Goal: Transaction & Acquisition: Subscribe to service/newsletter

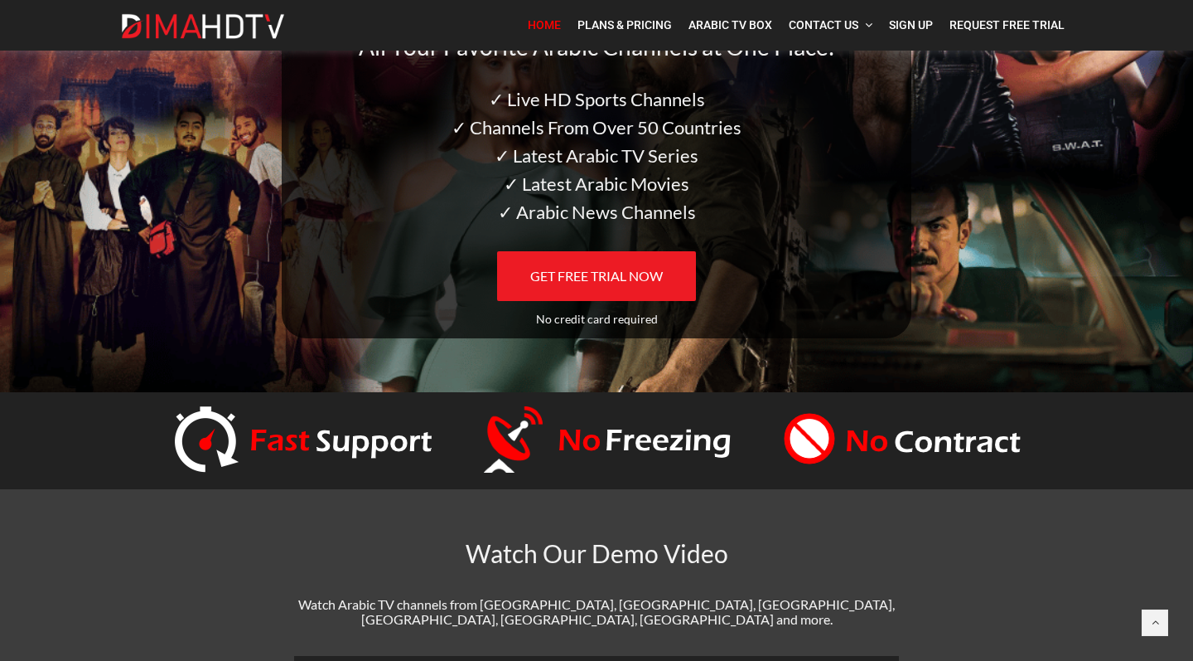
scroll to position [117, 0]
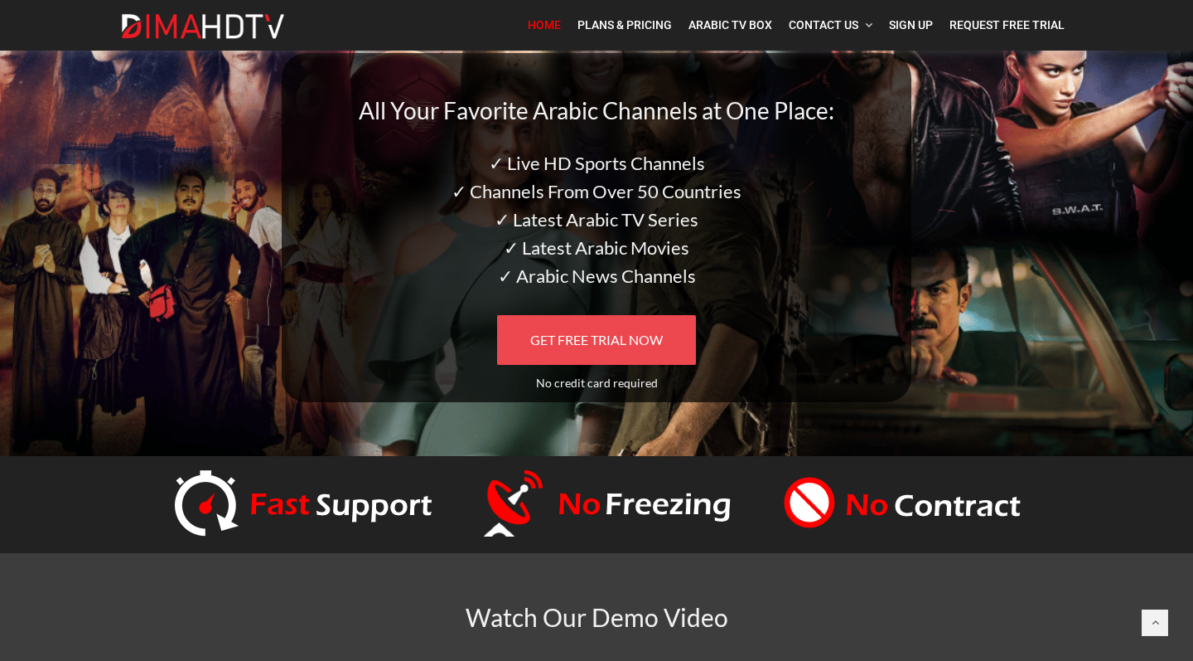
click at [628, 338] on span "GET FREE TRIAL NOW" at bounding box center [596, 340] width 133 height 16
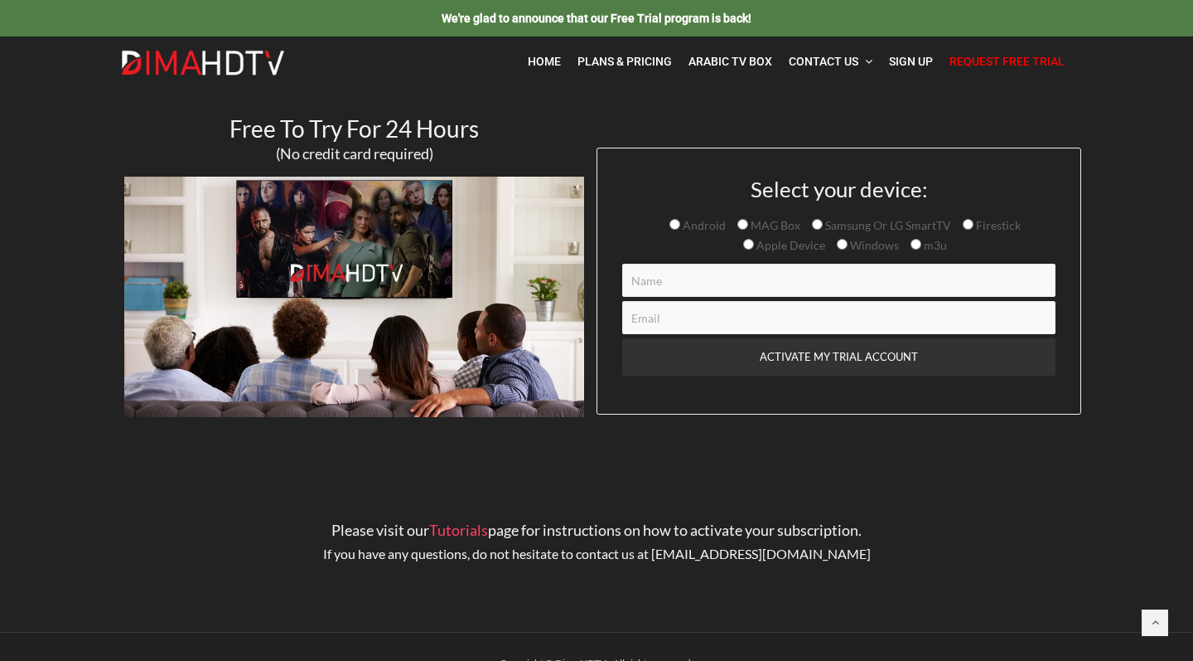
click at [816, 225] on input "Samsung Or LG SmartTV" at bounding box center [817, 224] width 11 height 11
radio input "true"
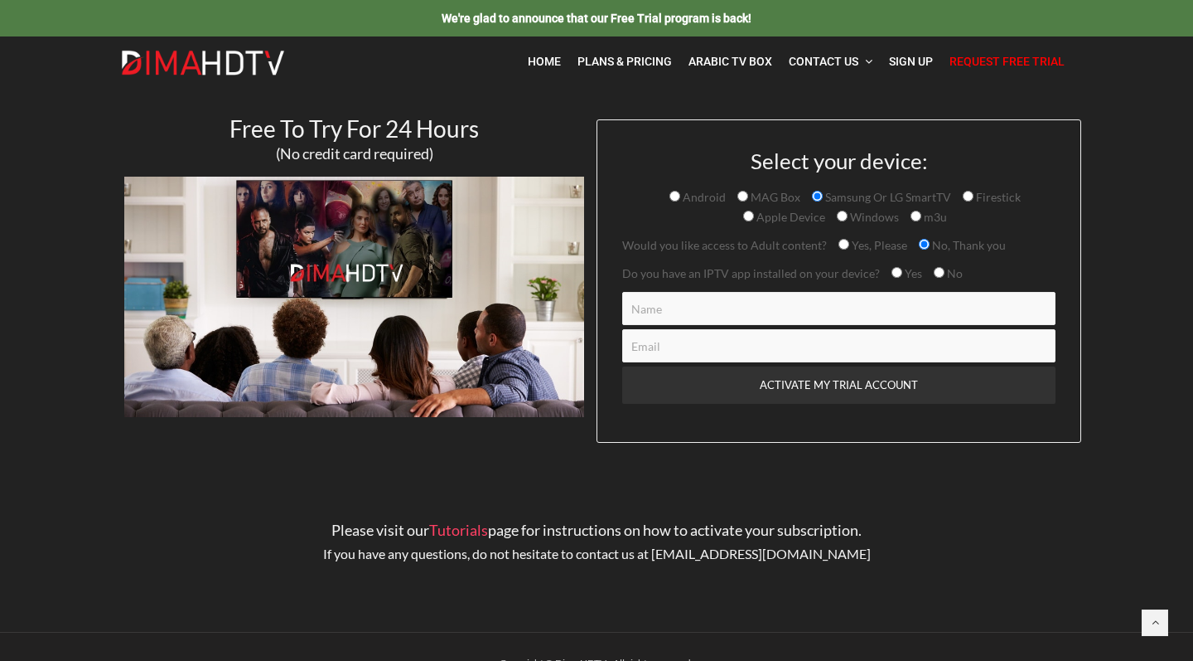
click at [892, 278] on input "Yes" at bounding box center [897, 272] width 11 height 11
radio input "true"
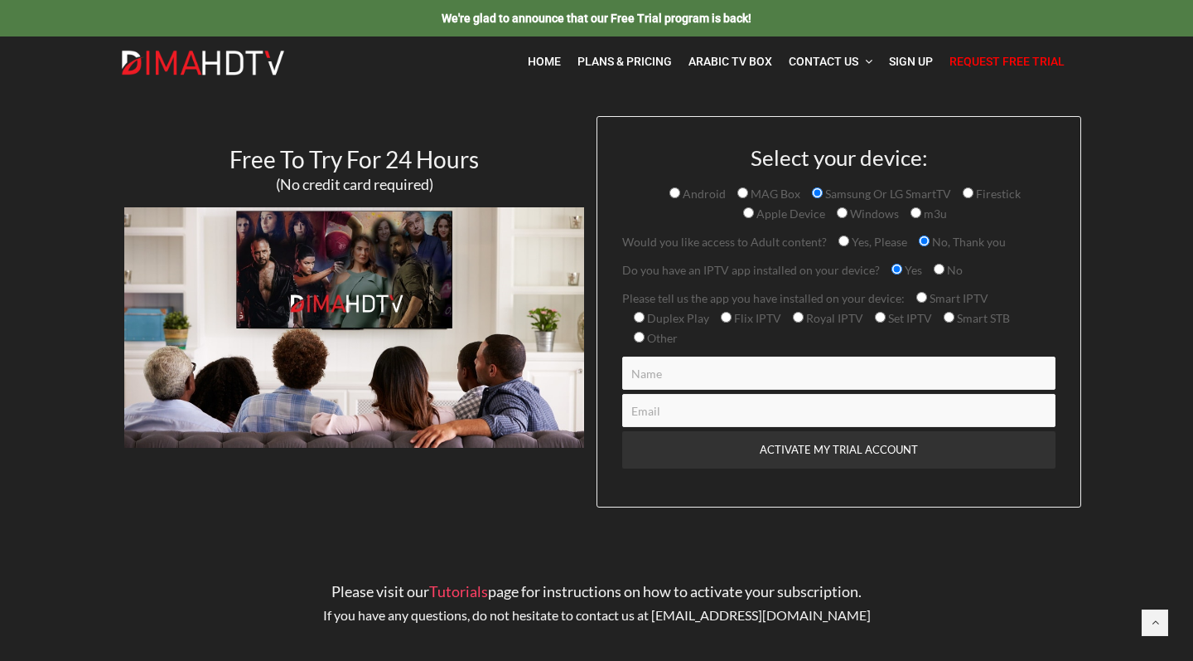
click at [645, 332] on input "Other" at bounding box center [639, 337] width 11 height 11
radio input "true"
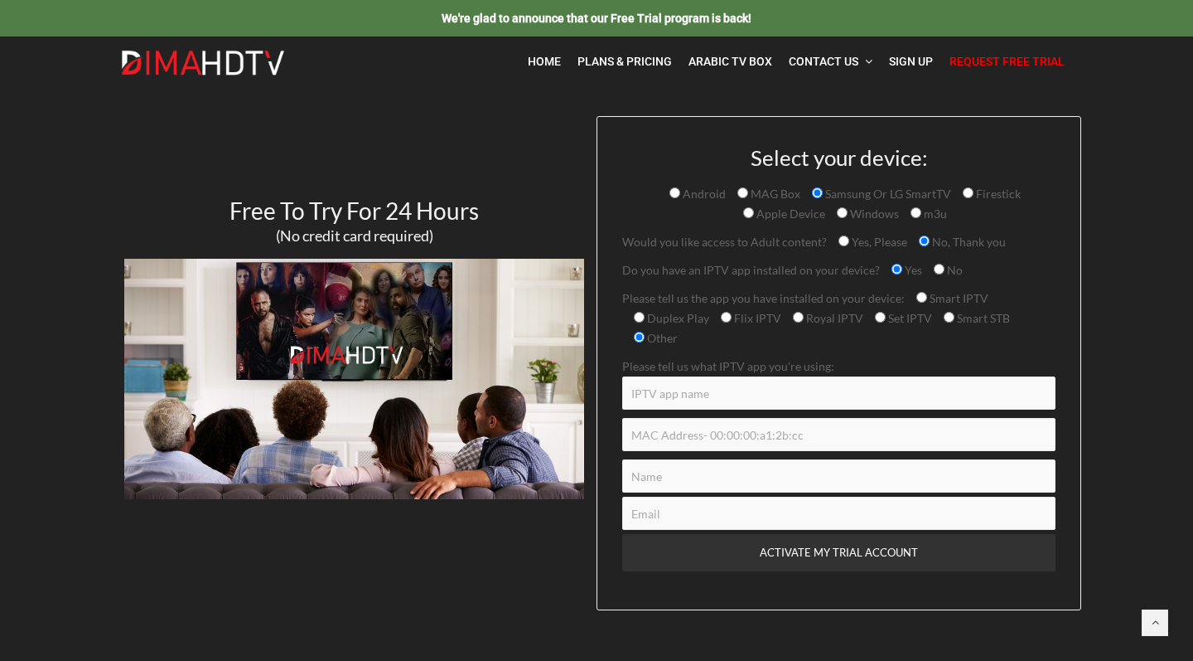
click at [955, 321] on span "Smart STB" at bounding box center [983, 318] width 56 height 14
click at [946, 321] on input "Smart STB" at bounding box center [949, 317] width 11 height 11
radio input "true"
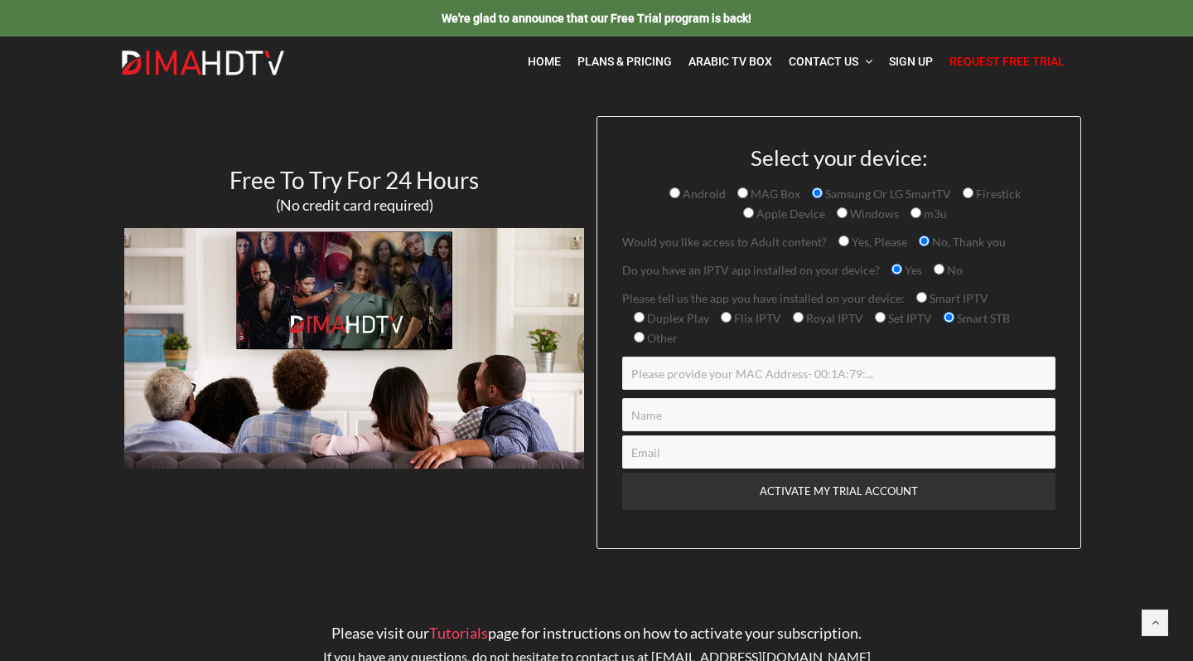
click at [917, 296] on input "Smart IPTV" at bounding box center [922, 297] width 11 height 11
radio input "true"
type input "63d6bc2343"
type input "Mamadou"
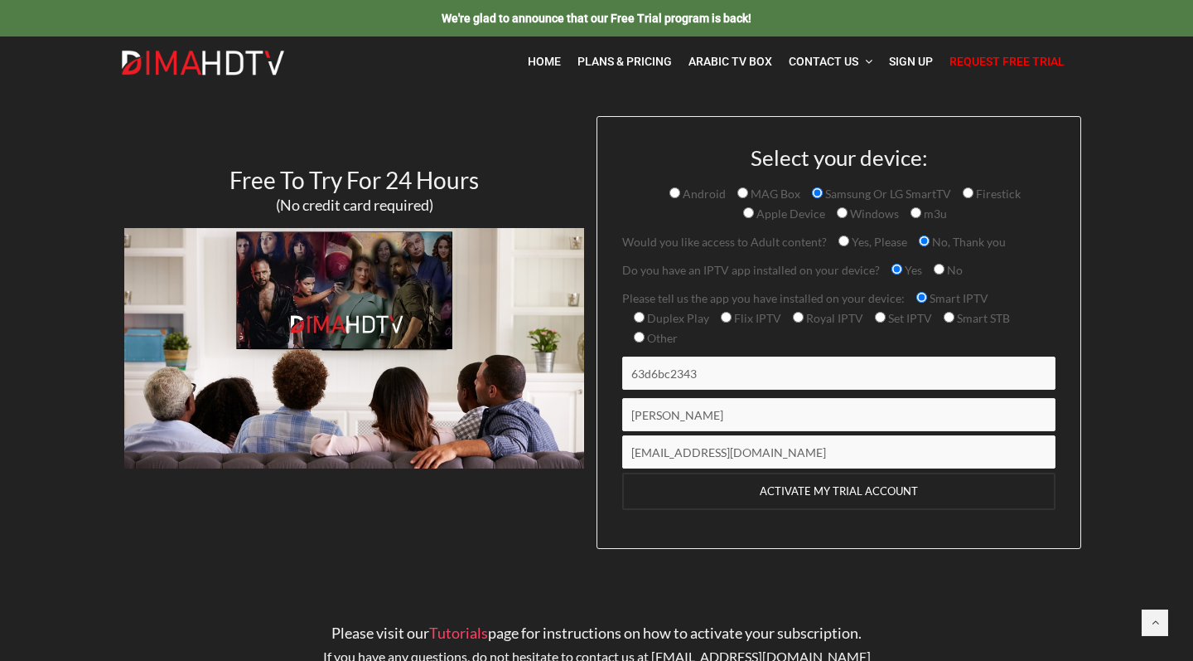
type input "mamadouqc@yahoo.com"
click at [801, 472] on input "ACTIVATE MY TRIAL ACCOUNT" at bounding box center [838, 490] width 433 height 37
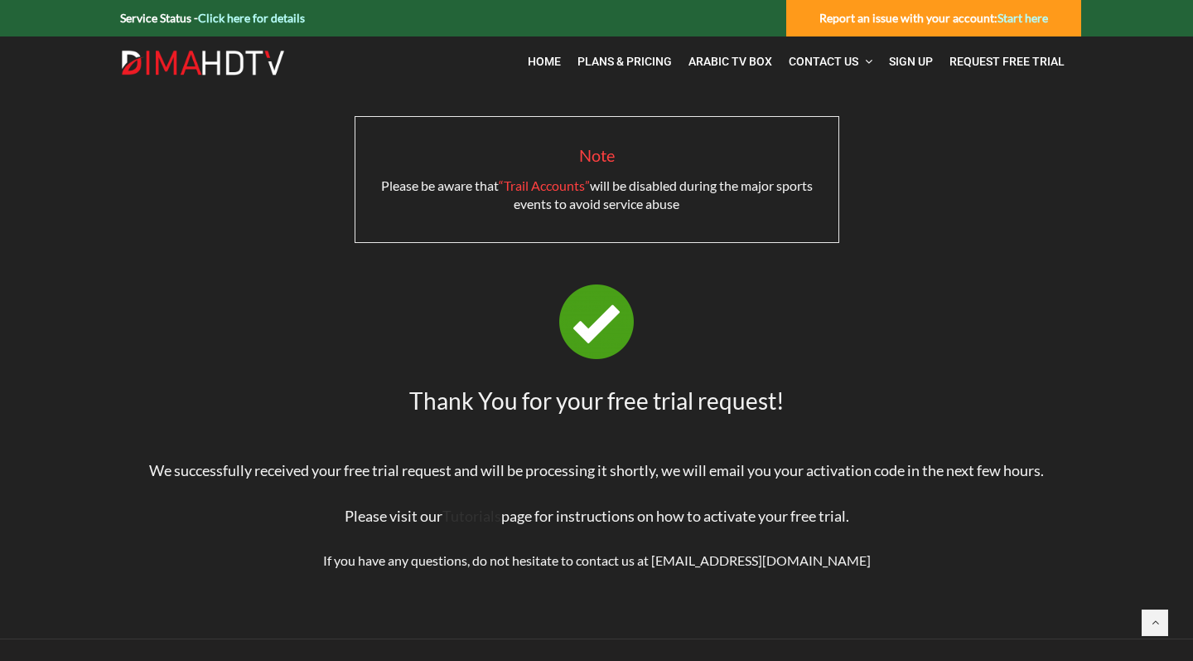
click at [475, 516] on link "Tutorials" at bounding box center [472, 515] width 59 height 18
click at [556, 61] on span "Home" at bounding box center [544, 61] width 33 height 13
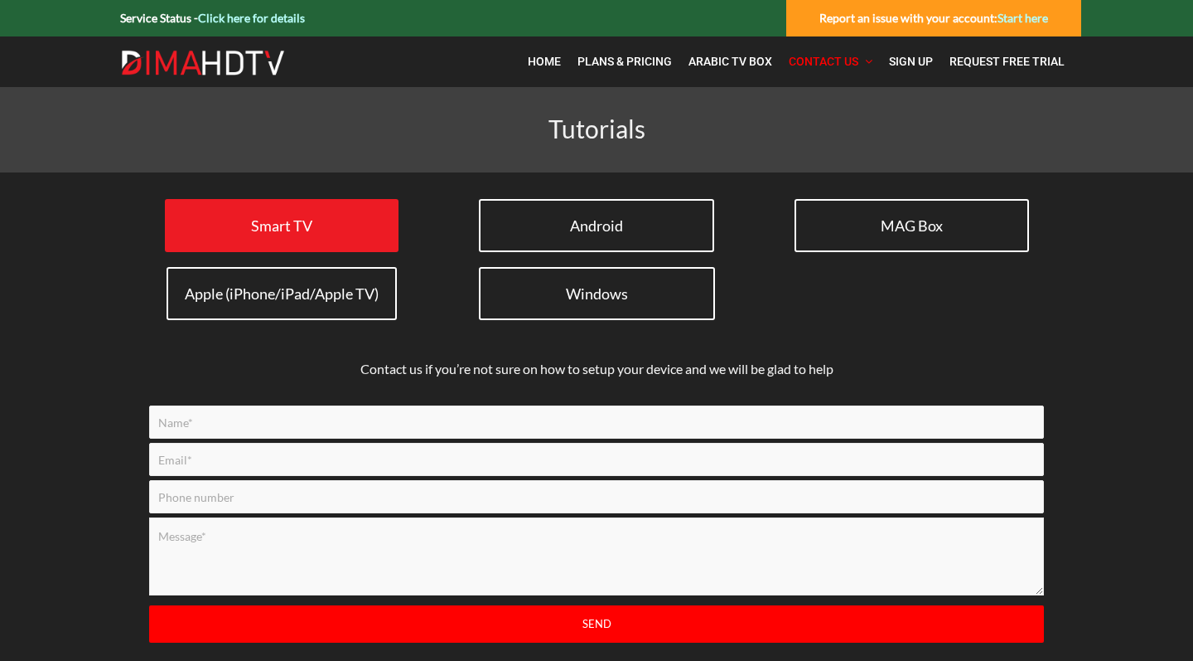
click at [323, 239] on link "Smart TV" at bounding box center [282, 225] width 234 height 53
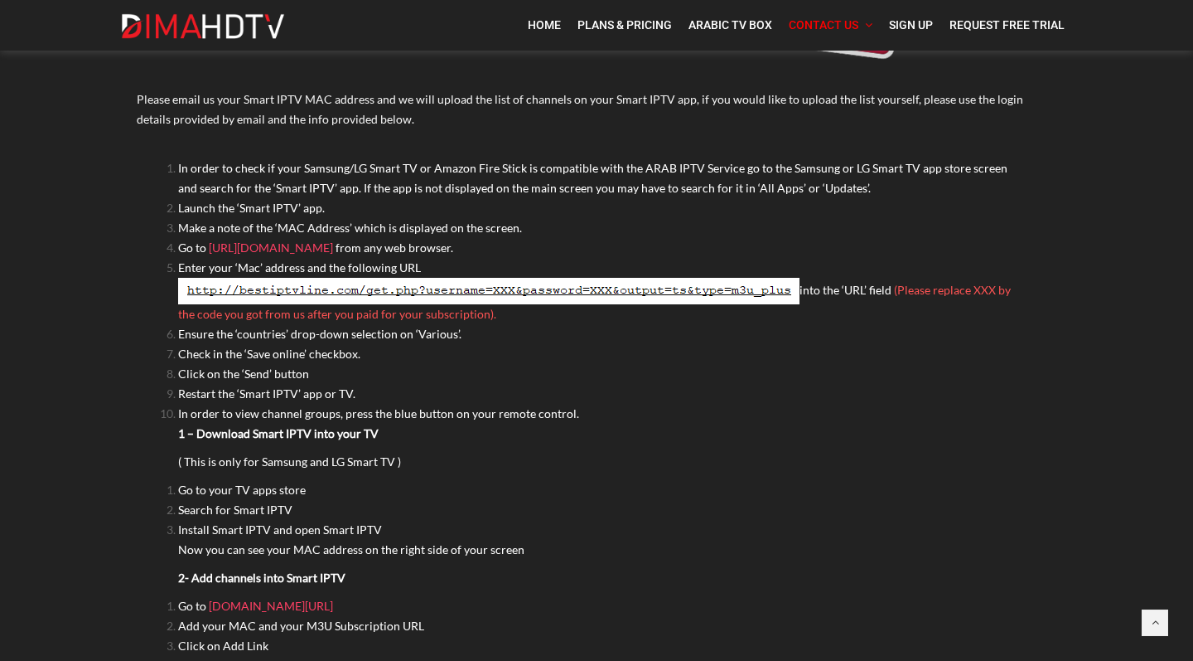
scroll to position [250, 0]
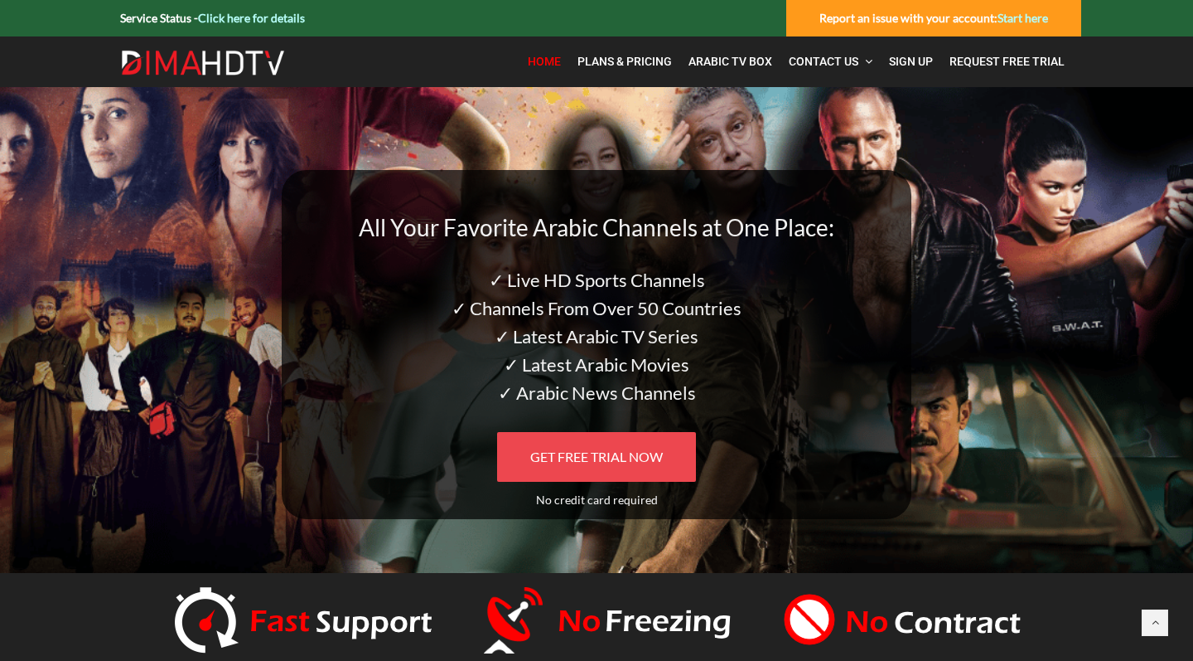
click at [607, 457] on span "GET FREE TRIAL NOW" at bounding box center [596, 456] width 133 height 16
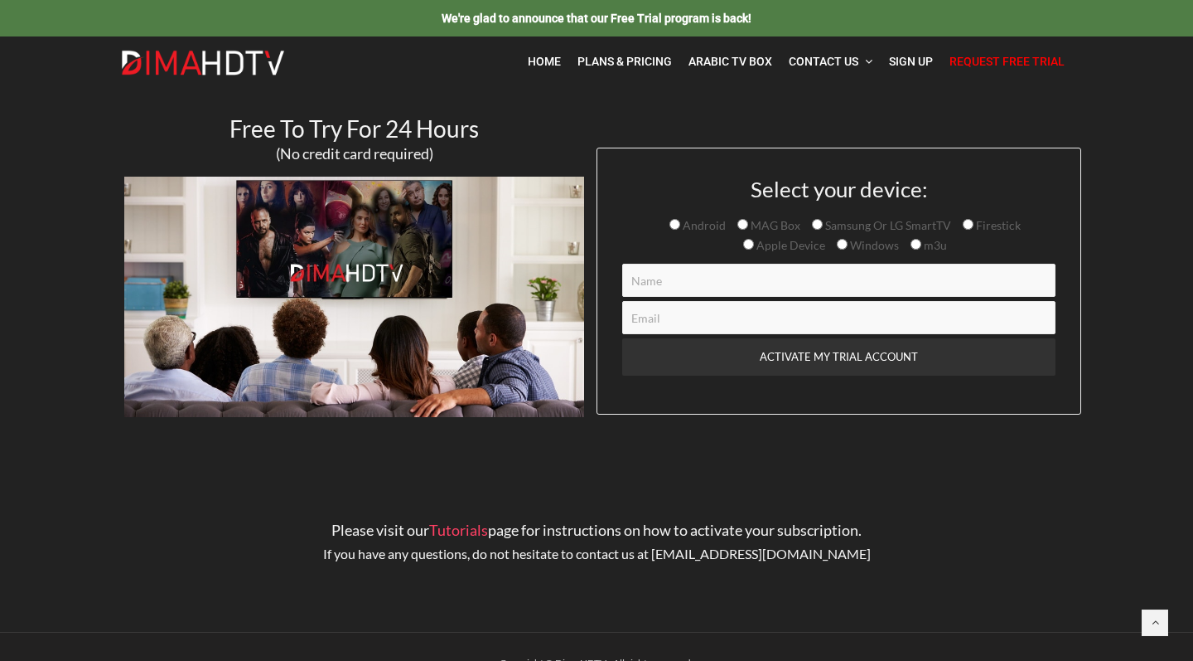
click at [820, 227] on input "Samsung Or LG SmartTV" at bounding box center [817, 224] width 11 height 11
radio input "true"
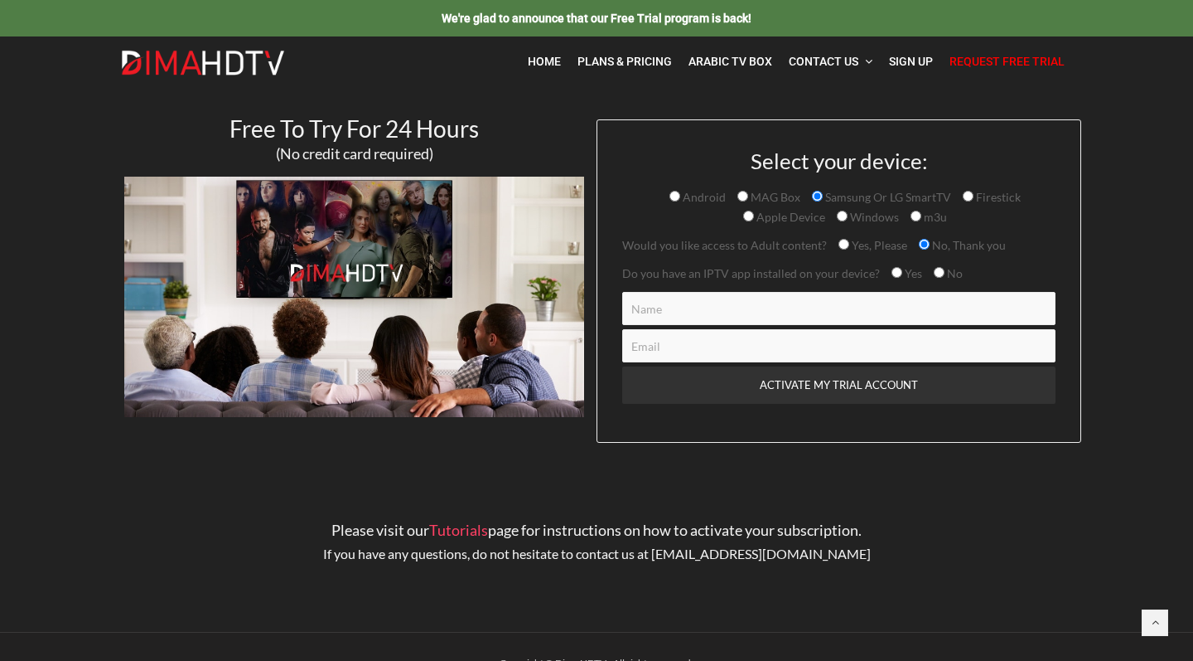
click at [896, 273] on input "Yes" at bounding box center [897, 272] width 11 height 11
radio input "true"
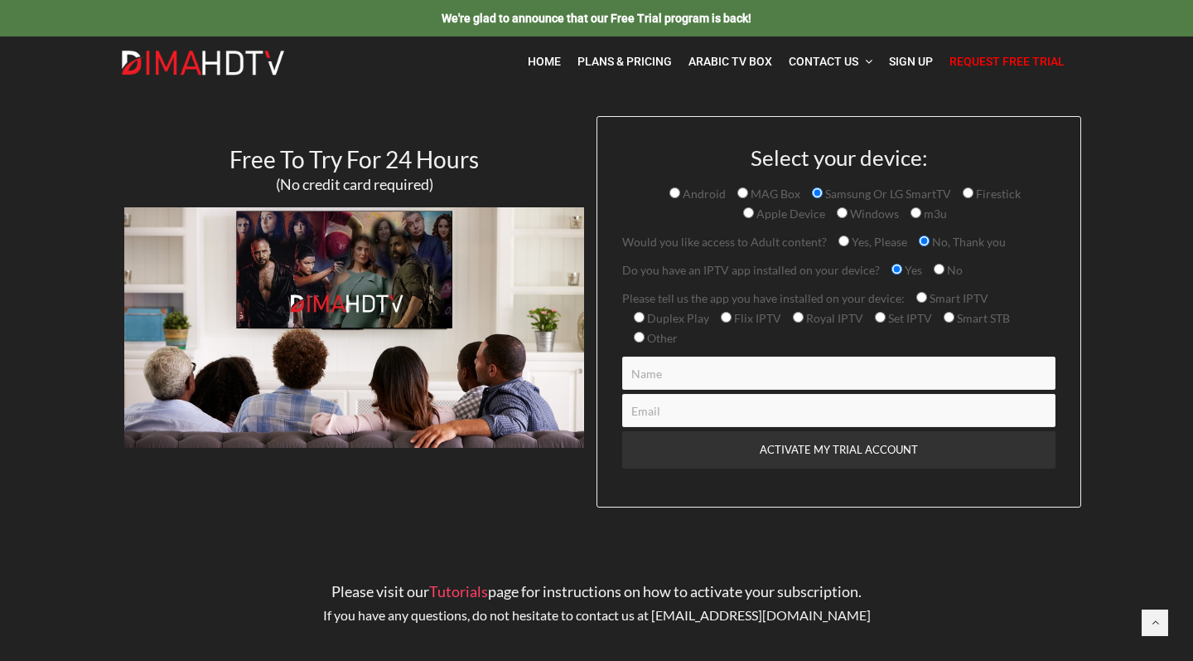
click at [922, 299] on input "Smart IPTV" at bounding box center [922, 297] width 11 height 11
radio input "true"
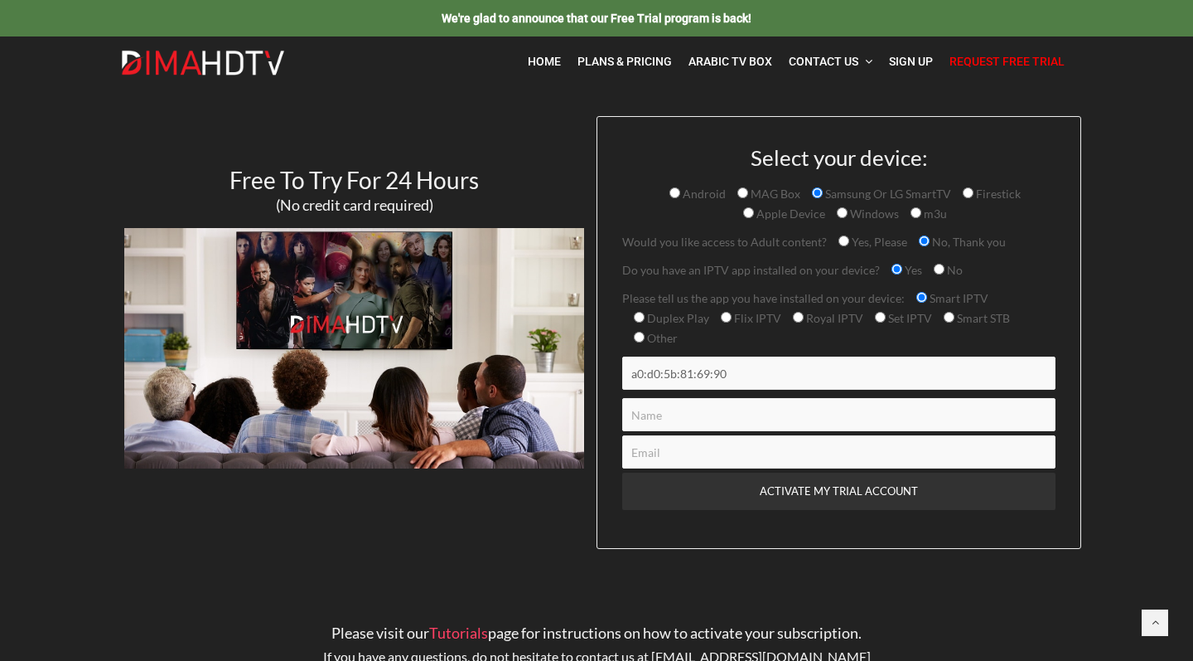
type input "a0:d0:5b:81:69:90"
type input "M"
type input "Lamar"
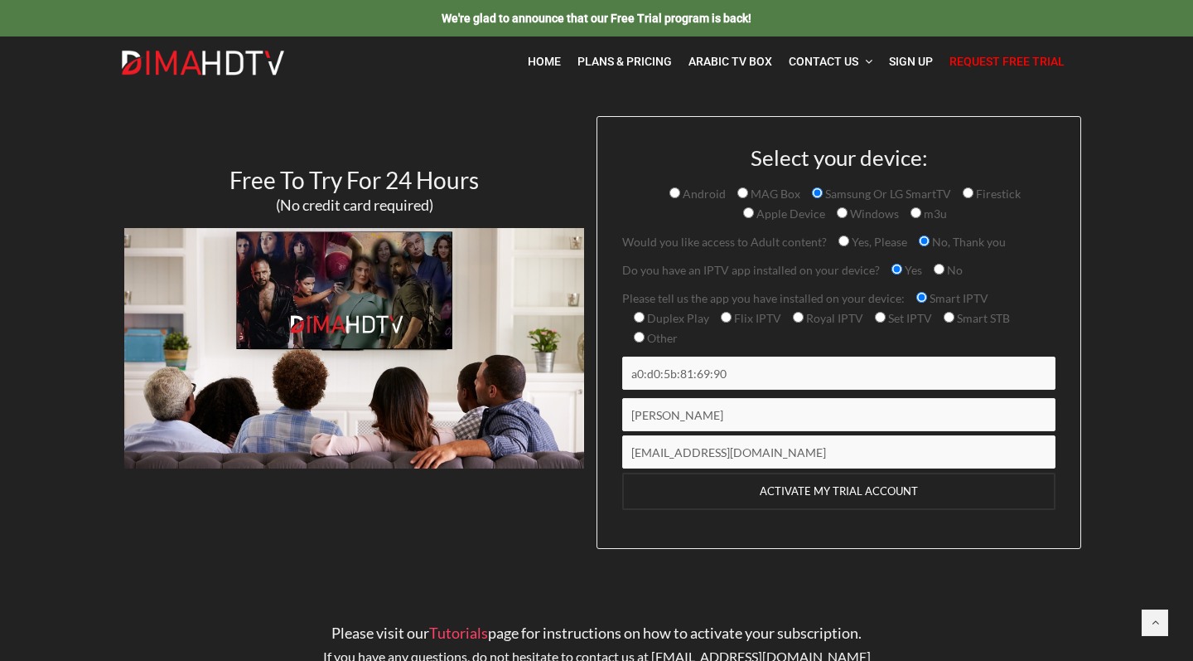
type input "ramadanepetoy@gmail.com"
click at [780, 474] on input "ACTIVATE MY TRIAL ACCOUNT" at bounding box center [838, 490] width 433 height 37
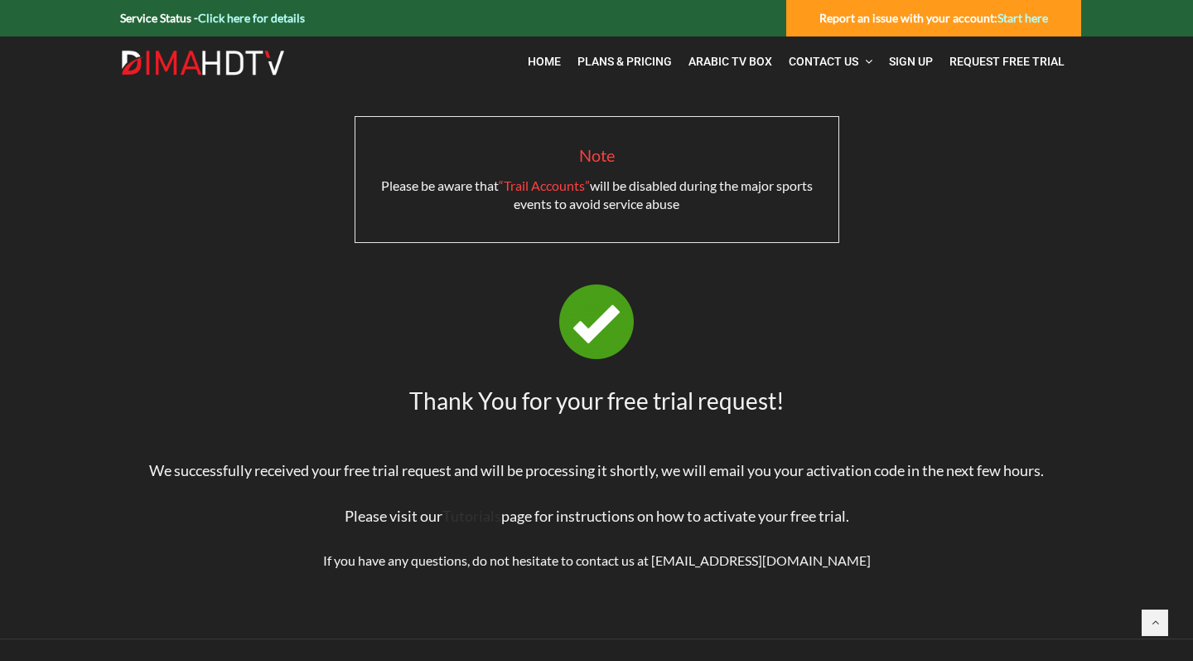
click at [474, 518] on link "Tutorials" at bounding box center [472, 515] width 59 height 18
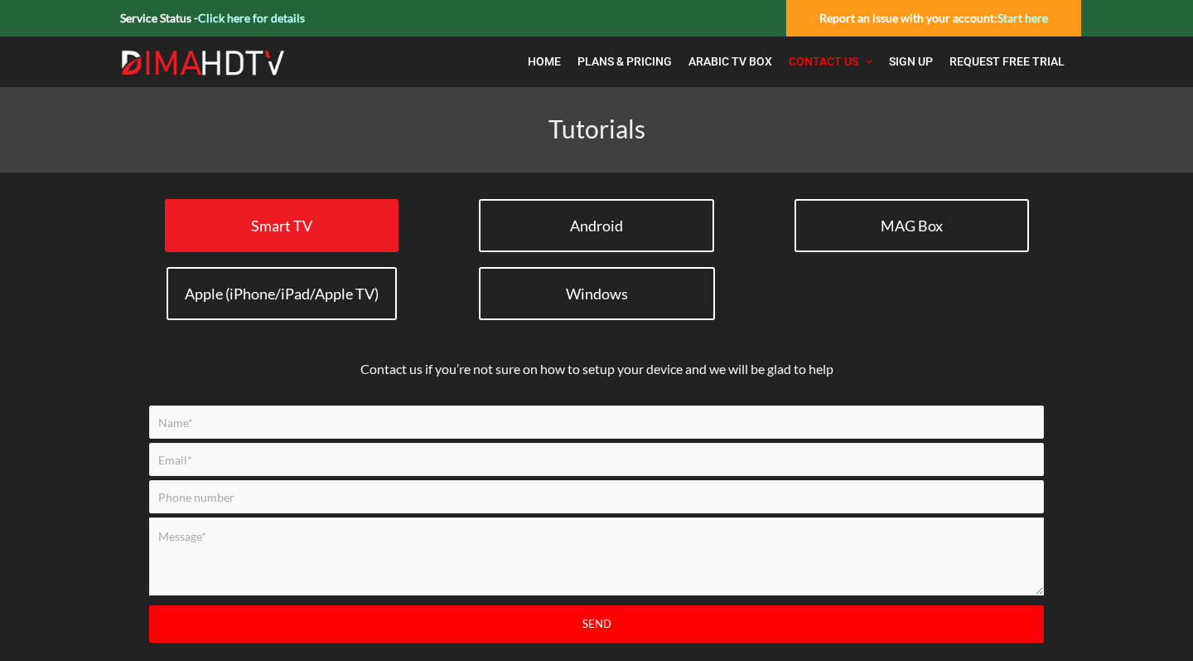
click at [332, 222] on link "Smart TV" at bounding box center [282, 225] width 234 height 53
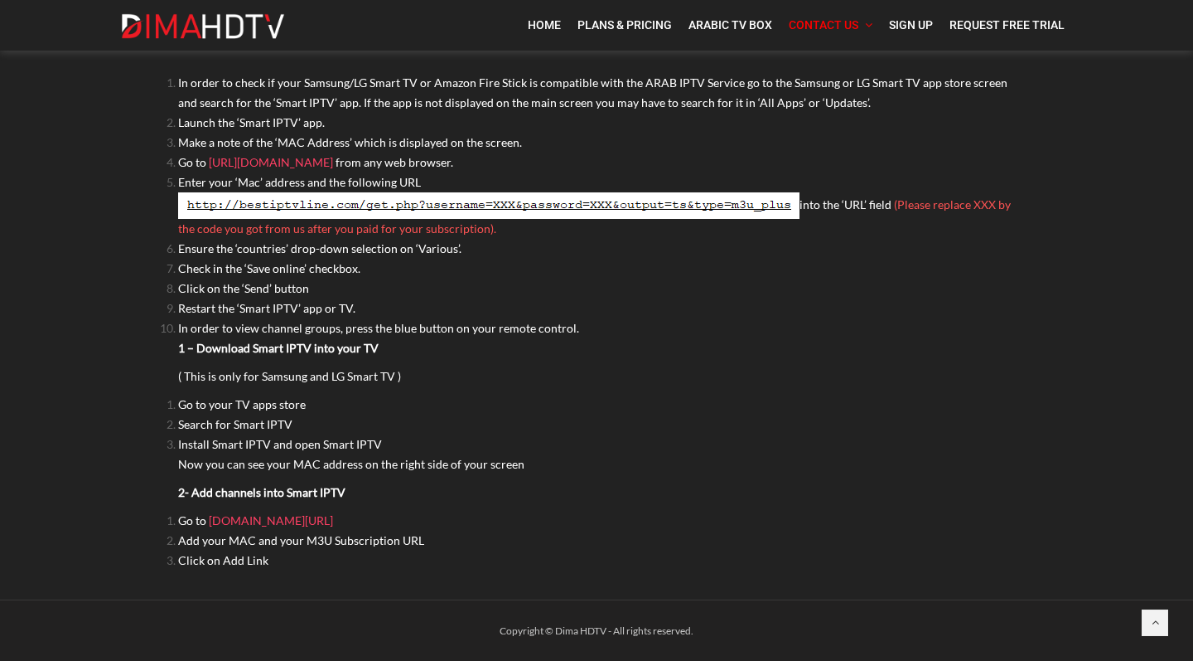
scroll to position [336, 0]
click at [232, 523] on link "[DOMAIN_NAME][URL]" at bounding box center [271, 519] width 124 height 14
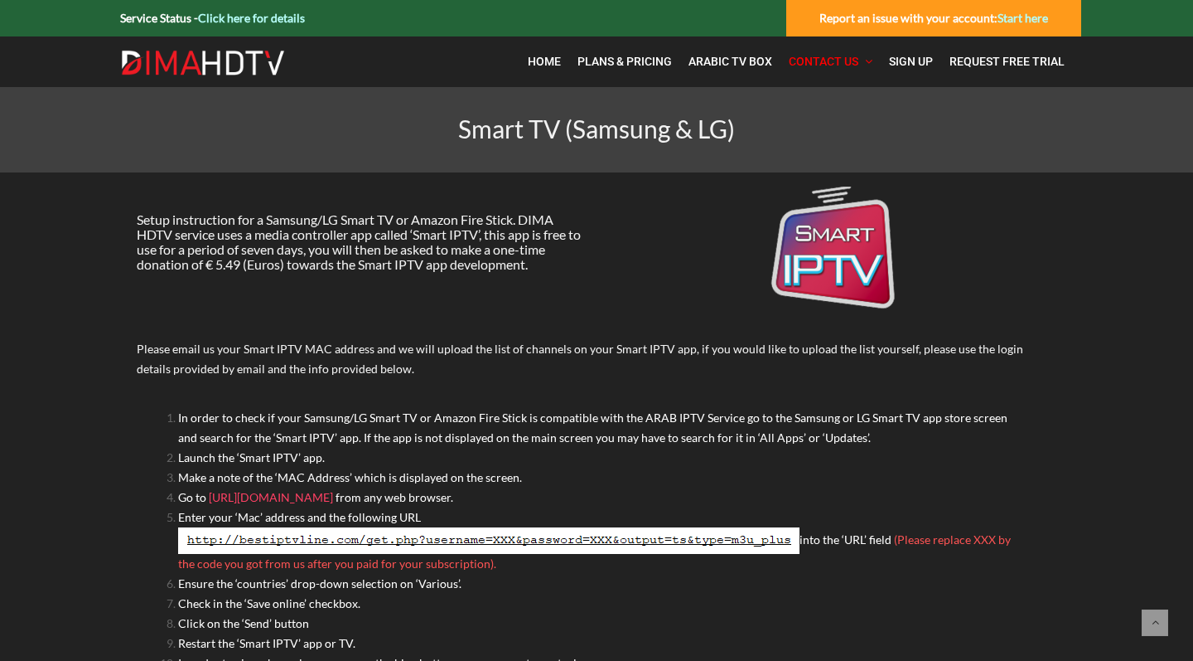
scroll to position [0, 0]
click at [646, 56] on span "Plans & Pricing" at bounding box center [625, 61] width 94 height 13
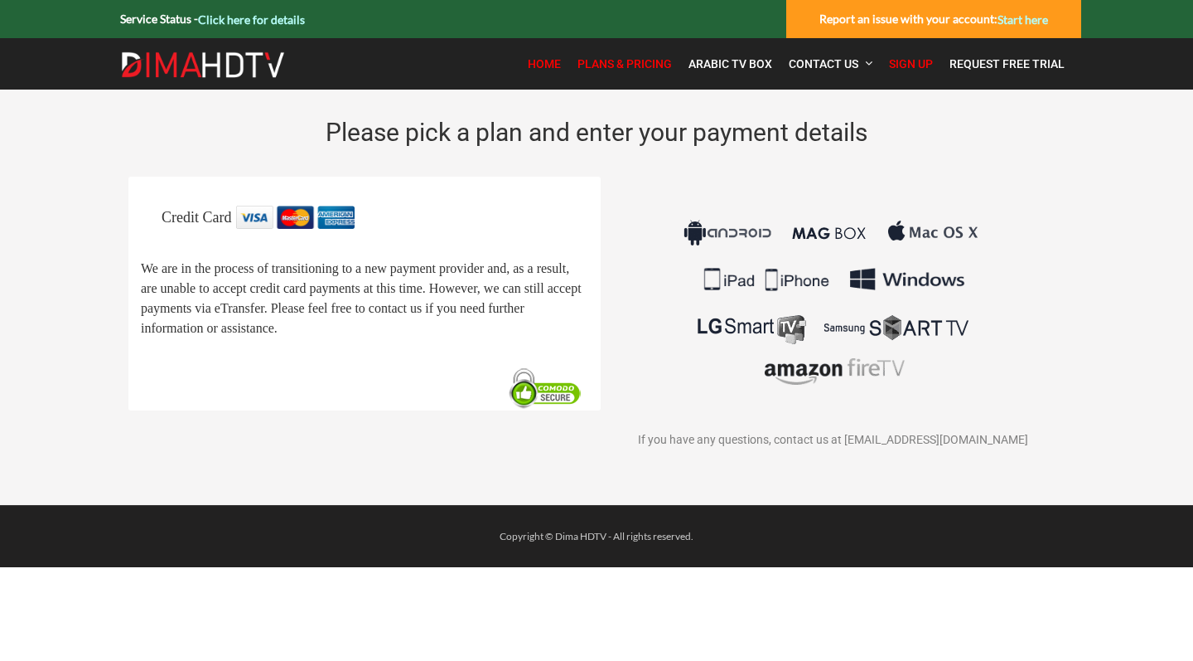
click at [549, 59] on span "Home" at bounding box center [544, 63] width 33 height 13
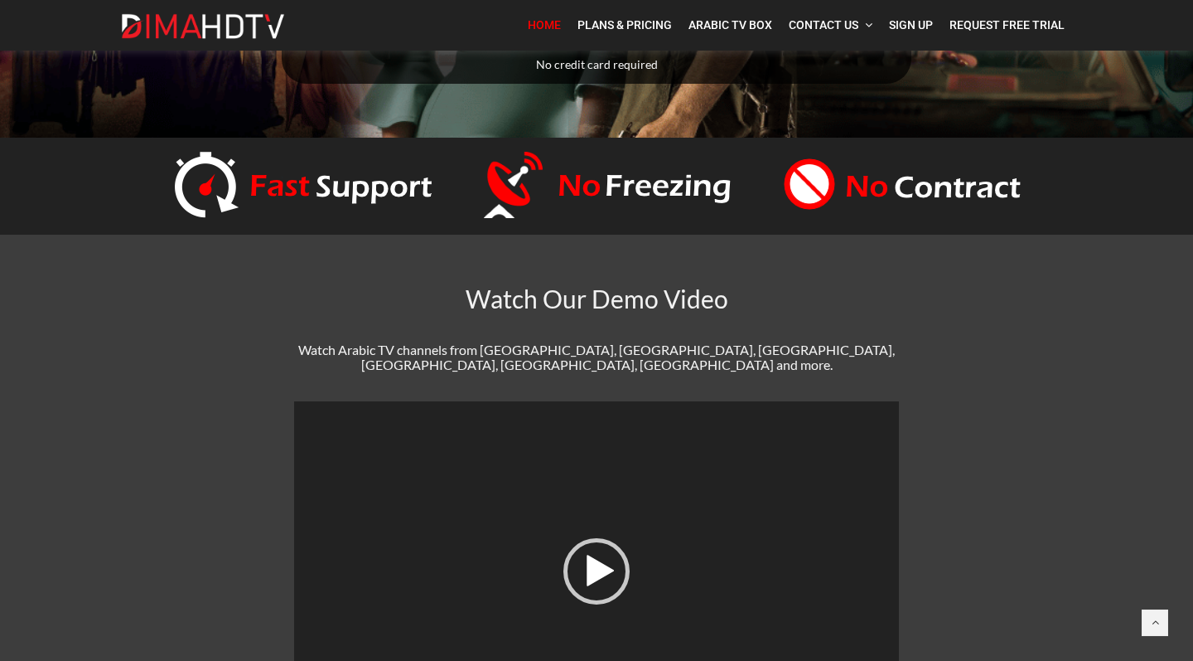
scroll to position [764, 0]
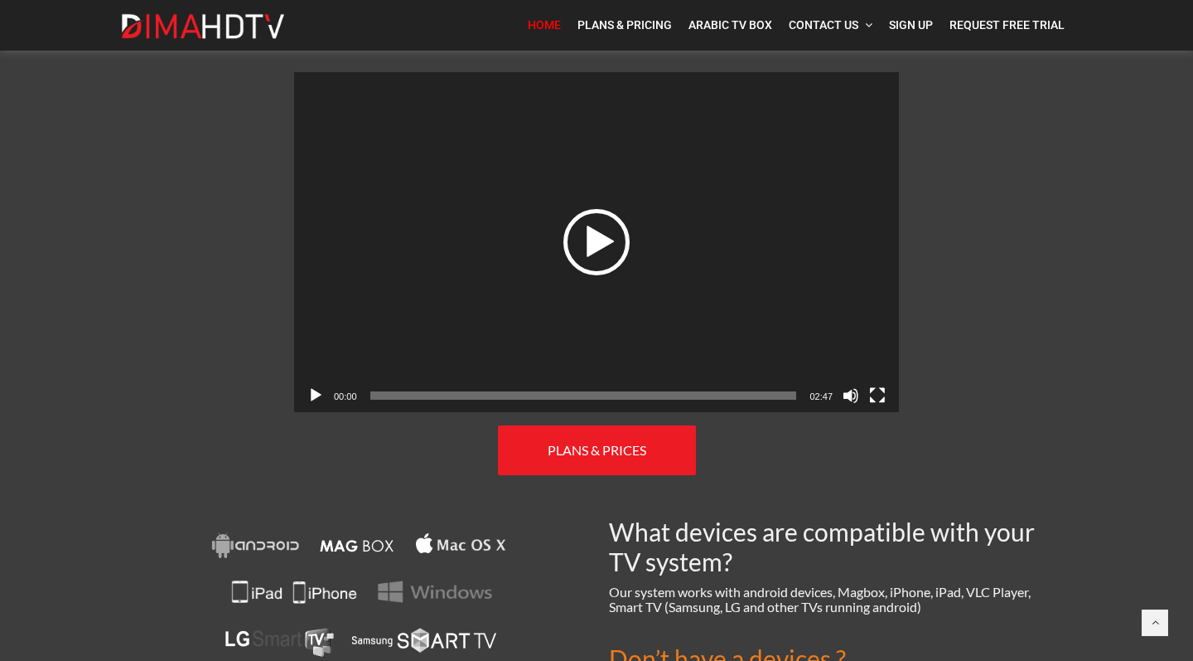
click at [603, 230] on div "Play" at bounding box center [597, 242] width 66 height 66
click at [418, 391] on span "00:18" at bounding box center [583, 395] width 427 height 8
click at [461, 391] on span "00:35" at bounding box center [583, 395] width 427 height 8
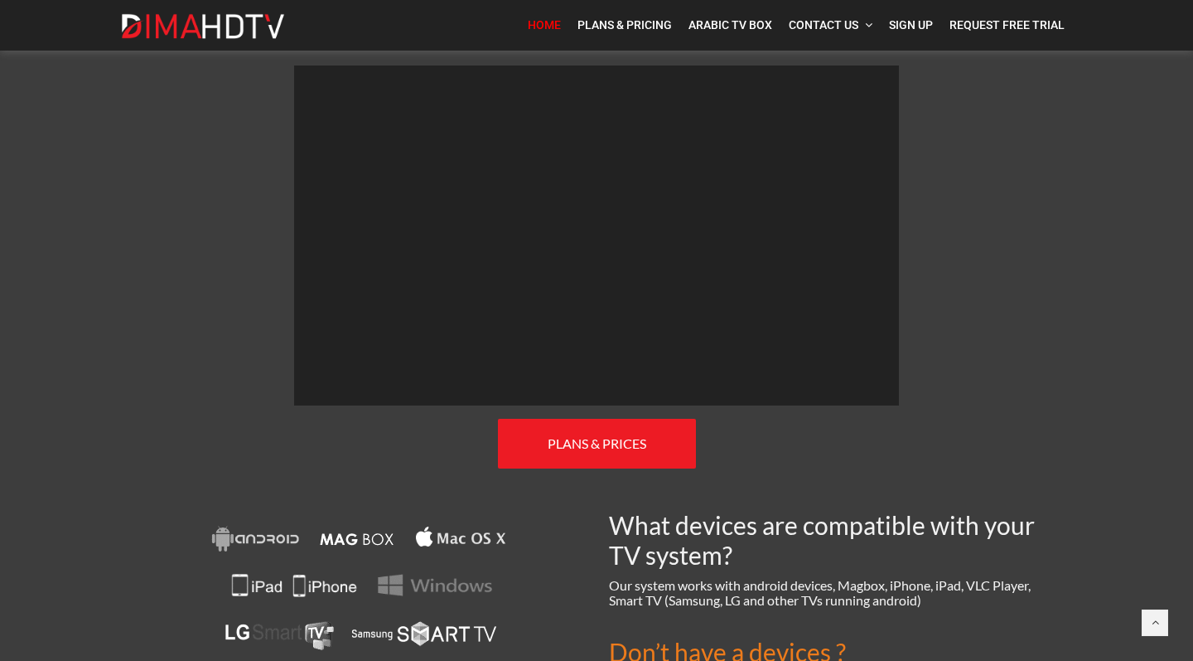
scroll to position [733, 0]
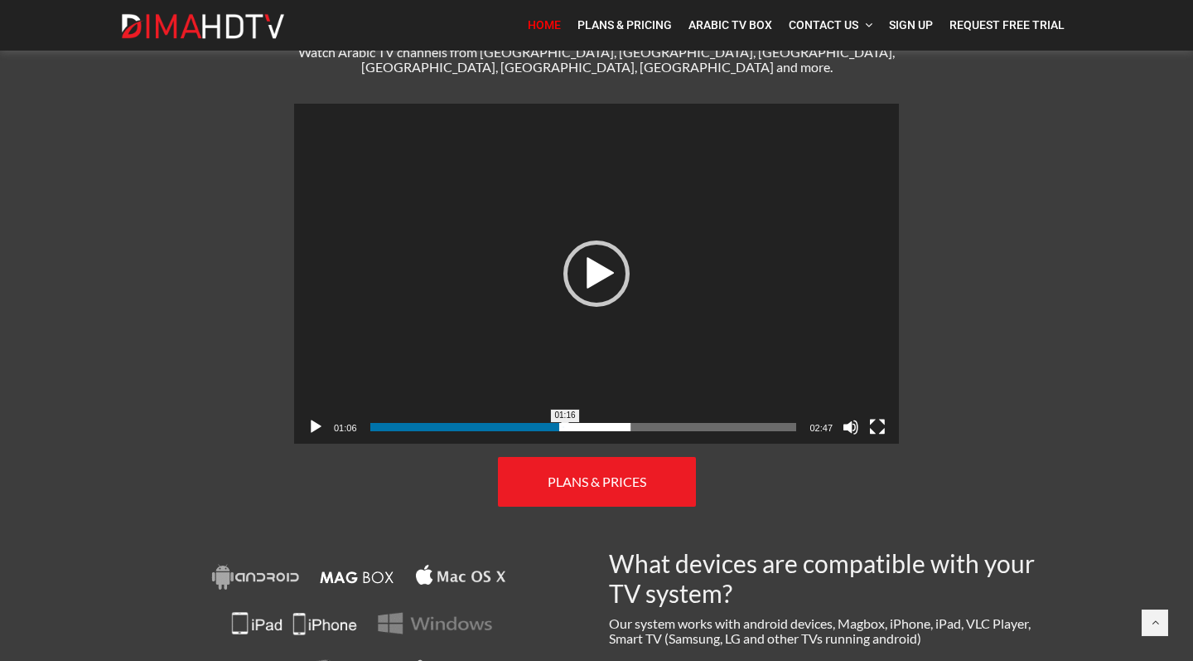
click at [565, 423] on span "01:16" at bounding box center [583, 427] width 427 height 8
click at [612, 423] on span "01:35" at bounding box center [583, 427] width 427 height 8
click at [646, 423] on span "01:48" at bounding box center [583, 427] width 427 height 8
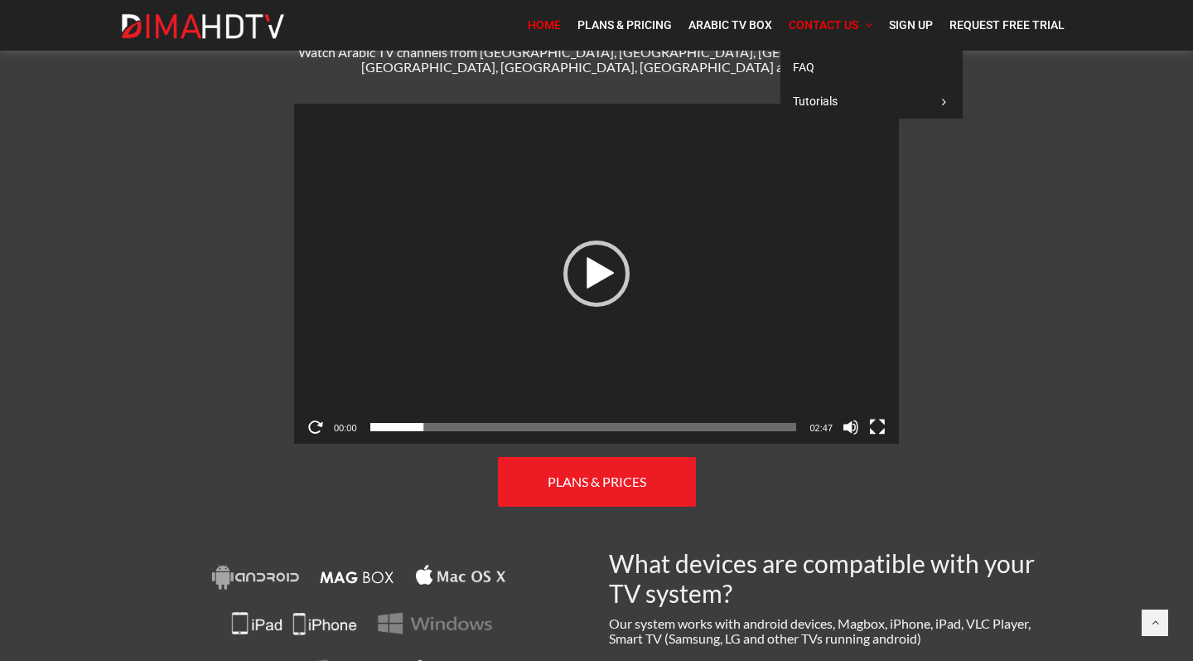
click at [812, 23] on span "Contact Us" at bounding box center [824, 24] width 70 height 13
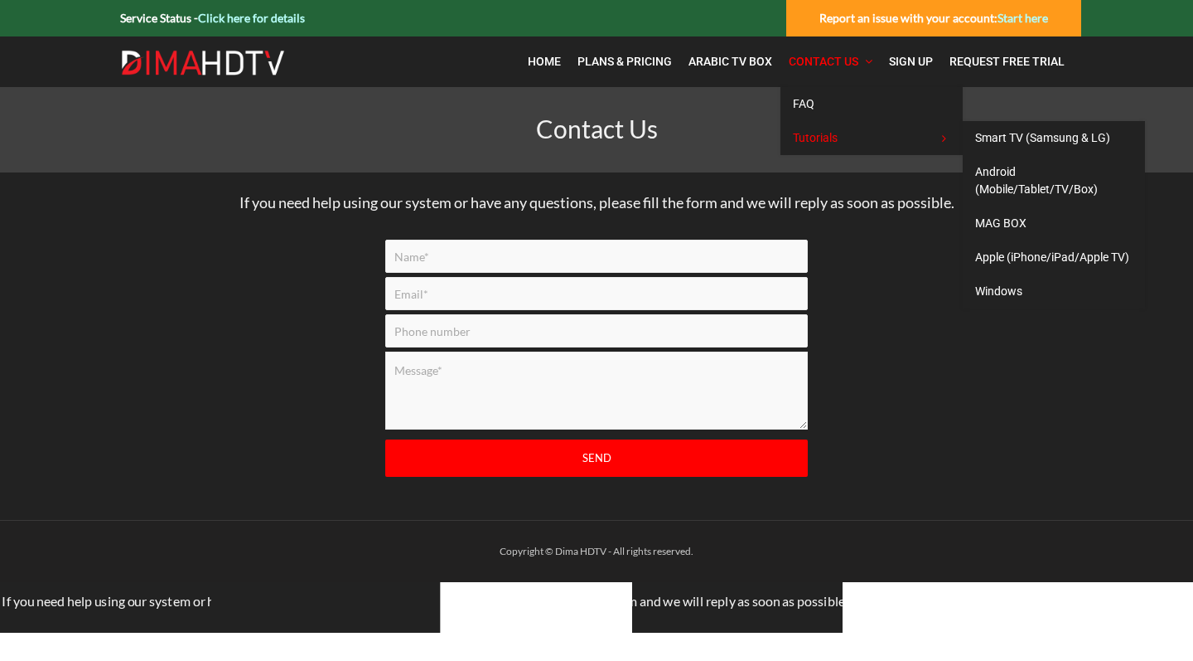
click at [814, 133] on span "Tutorials" at bounding box center [815, 137] width 45 height 13
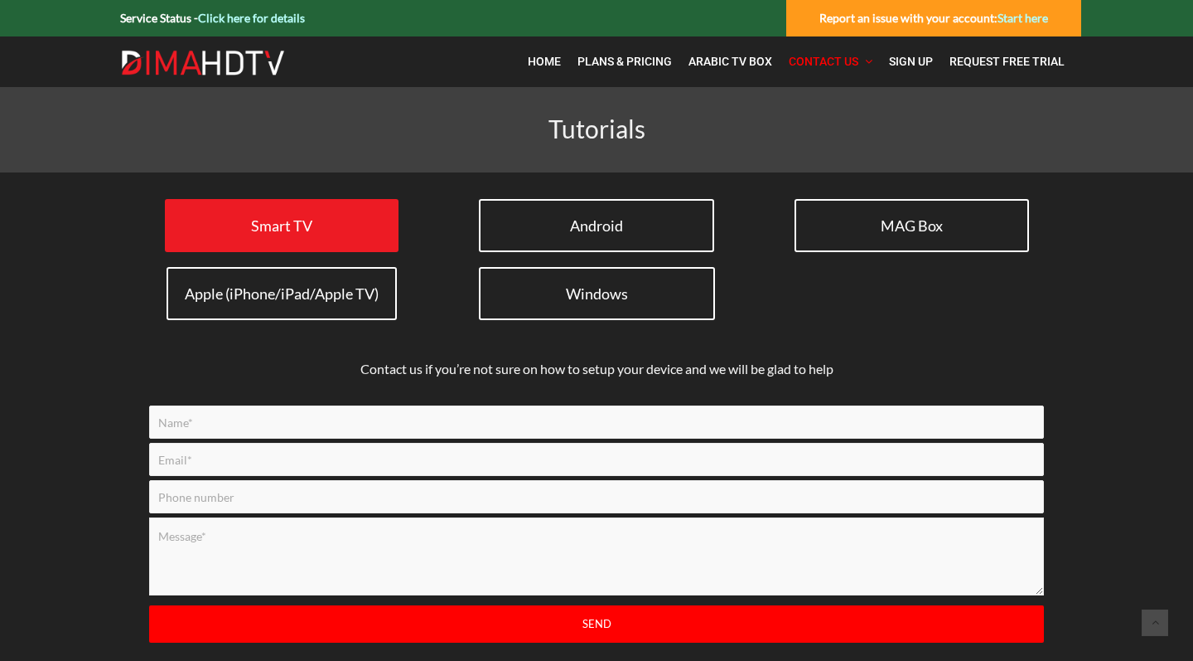
click at [278, 230] on span "Smart TV" at bounding box center [281, 225] width 61 height 18
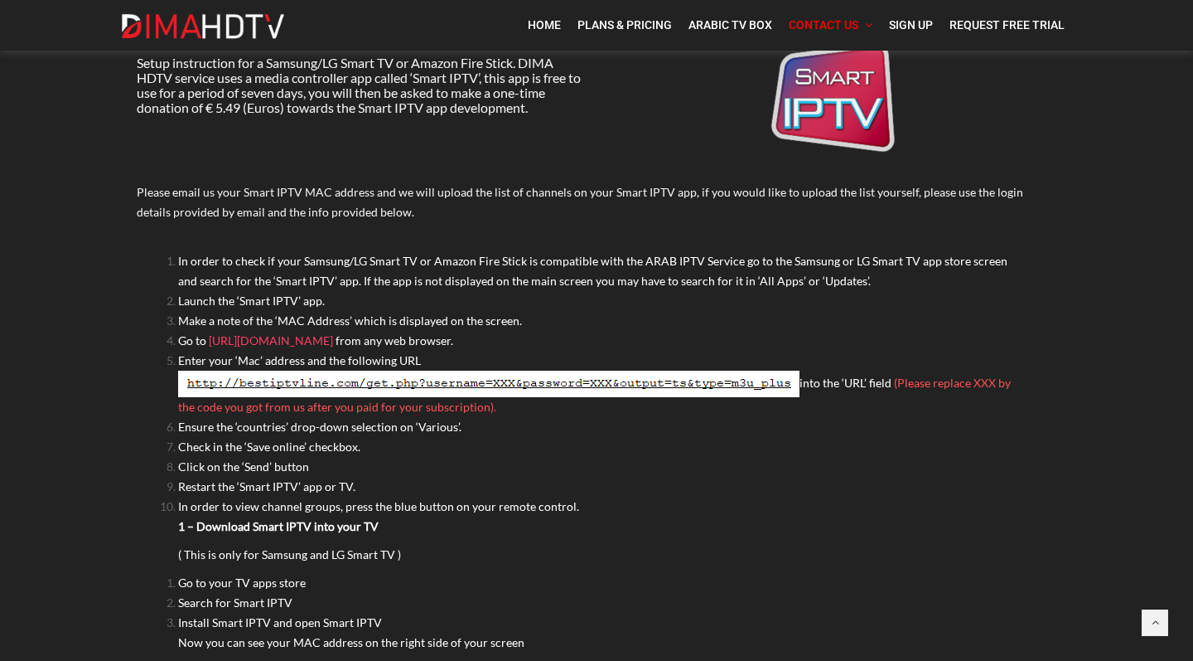
scroll to position [171, 0]
